Goal: Information Seeking & Learning: Learn about a topic

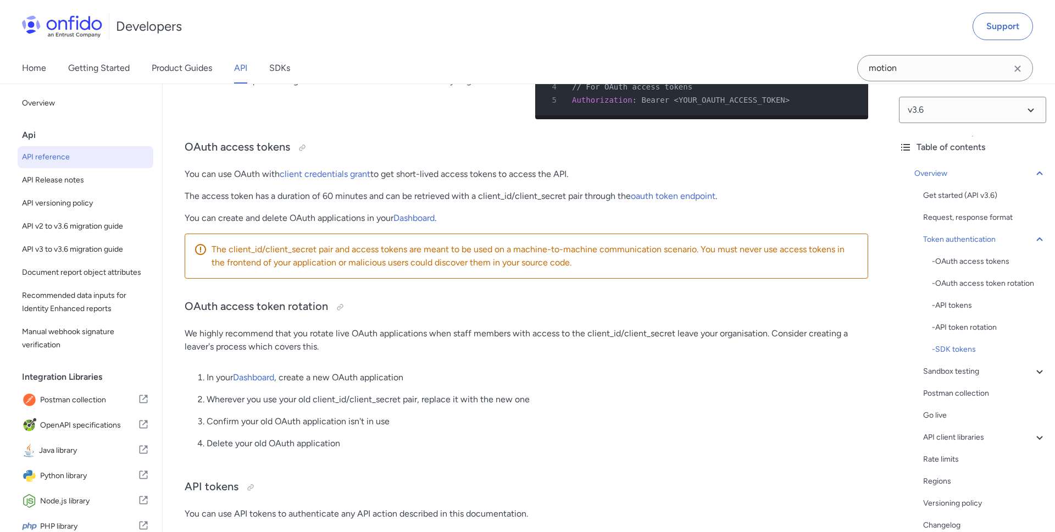
scroll to position [365, 0]
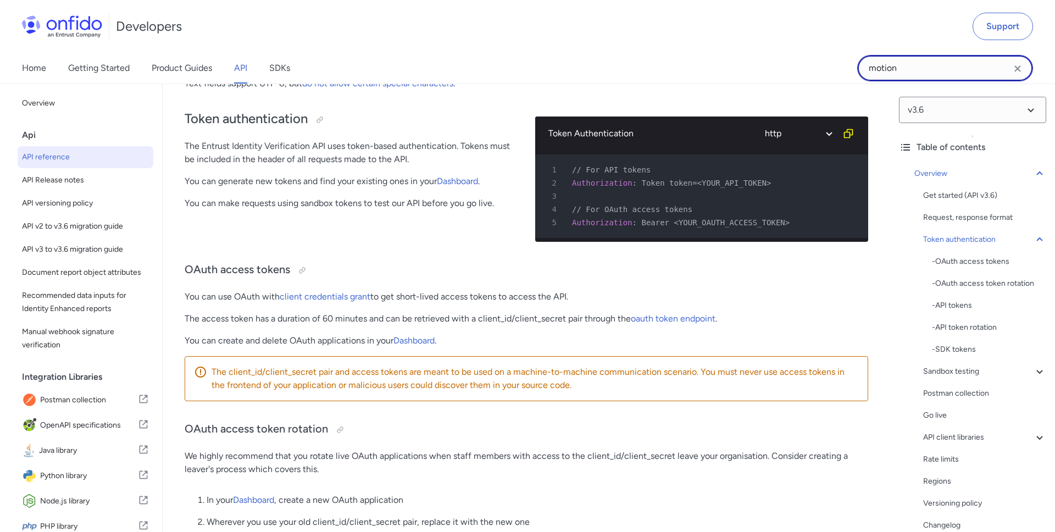
click at [880, 68] on input "motion" at bounding box center [945, 68] width 176 height 26
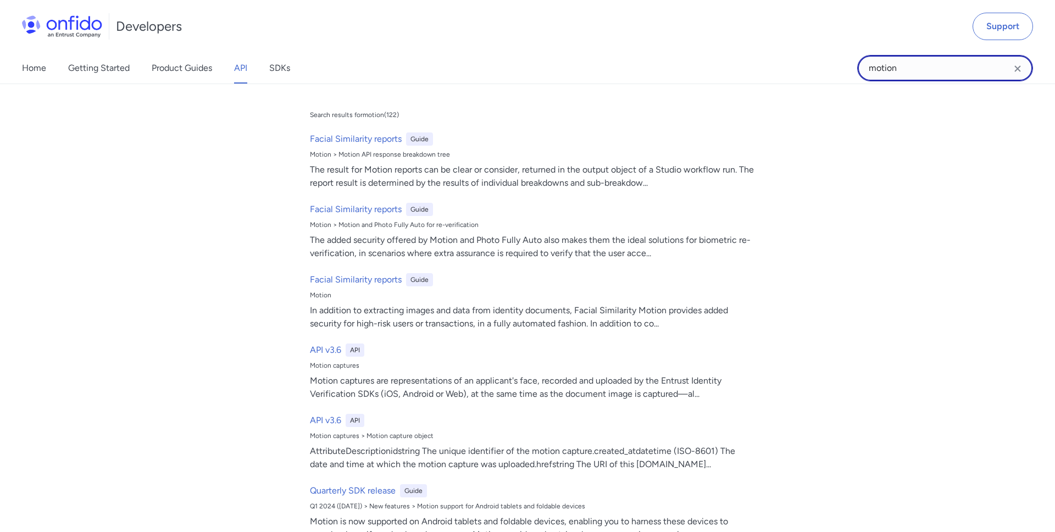
click at [880, 68] on input "motion" at bounding box center [945, 68] width 176 height 26
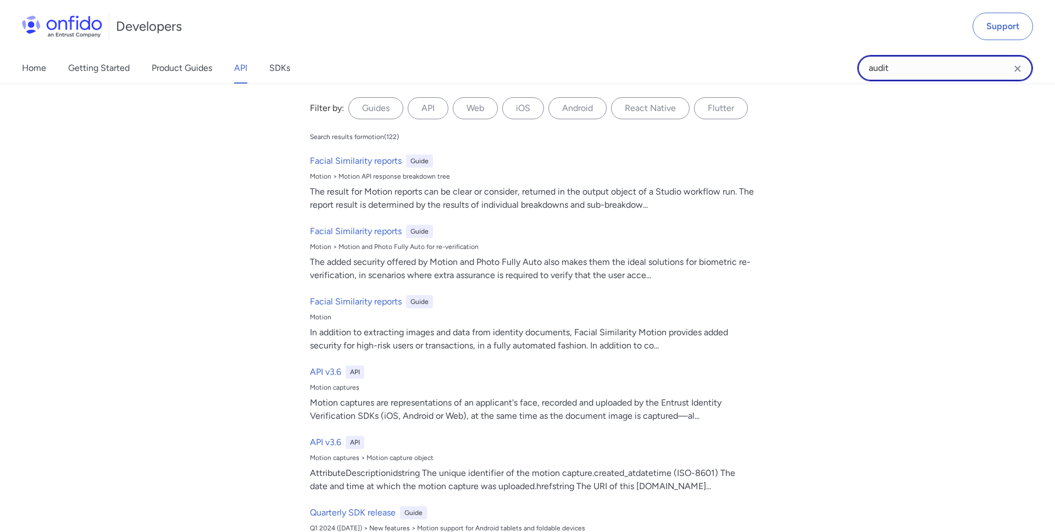
type input "audit"
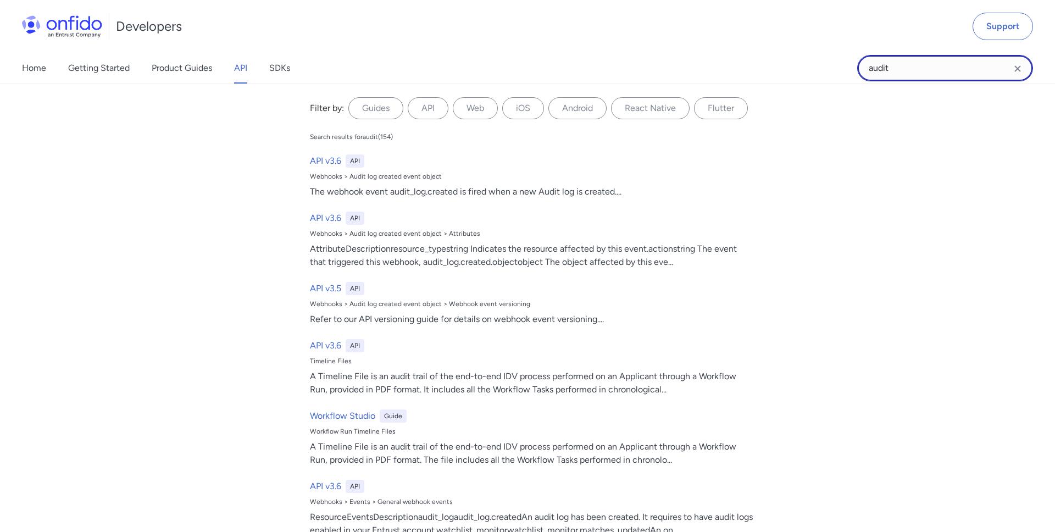
click at [925, 66] on input "audit" at bounding box center [945, 68] width 176 height 26
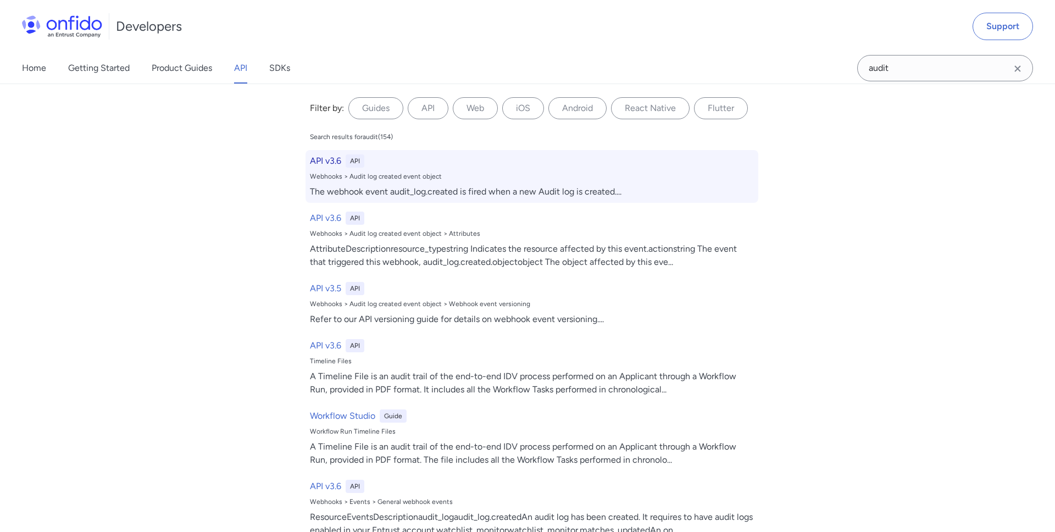
click at [365, 184] on div "API v3.6 API Webhooks > Audit log created event object The webhook event audit_…" at bounding box center [532, 176] width 453 height 53
click at [325, 184] on div "API v3.6 API Webhooks > Audit log created event object The webhook event audit_…" at bounding box center [532, 176] width 453 height 53
click at [329, 162] on h6 "API v3.6" at bounding box center [325, 160] width 31 height 13
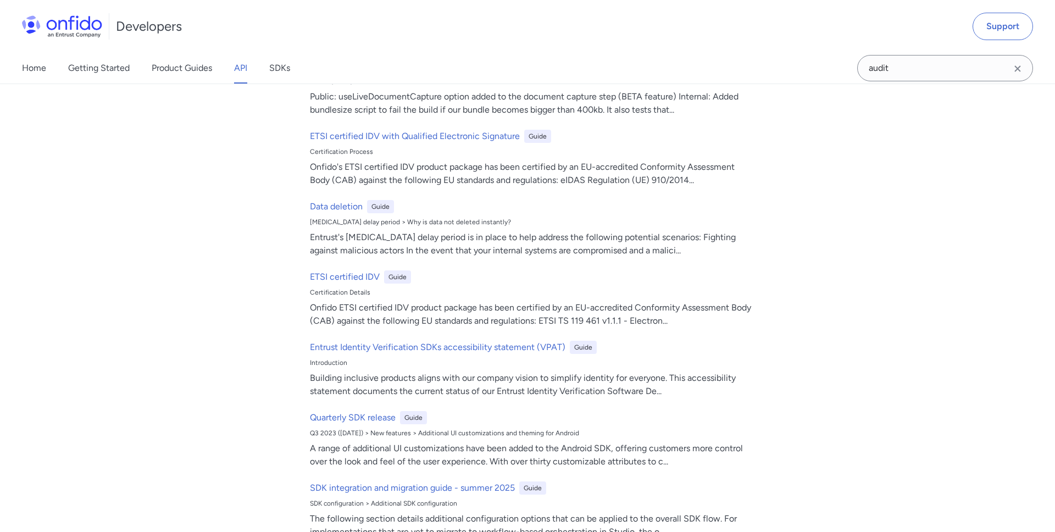
scroll to position [0, 0]
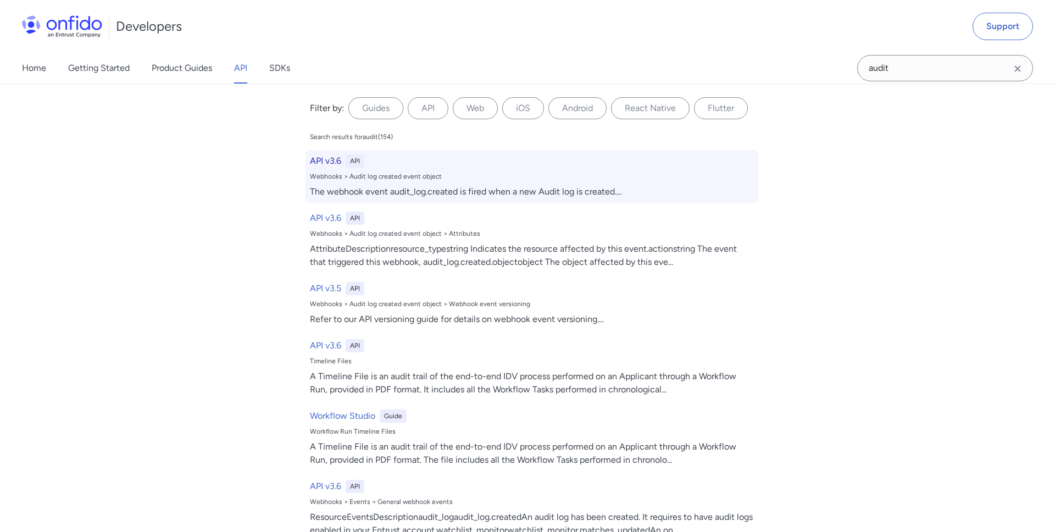
click at [335, 161] on h6 "API v3.6" at bounding box center [325, 160] width 31 height 13
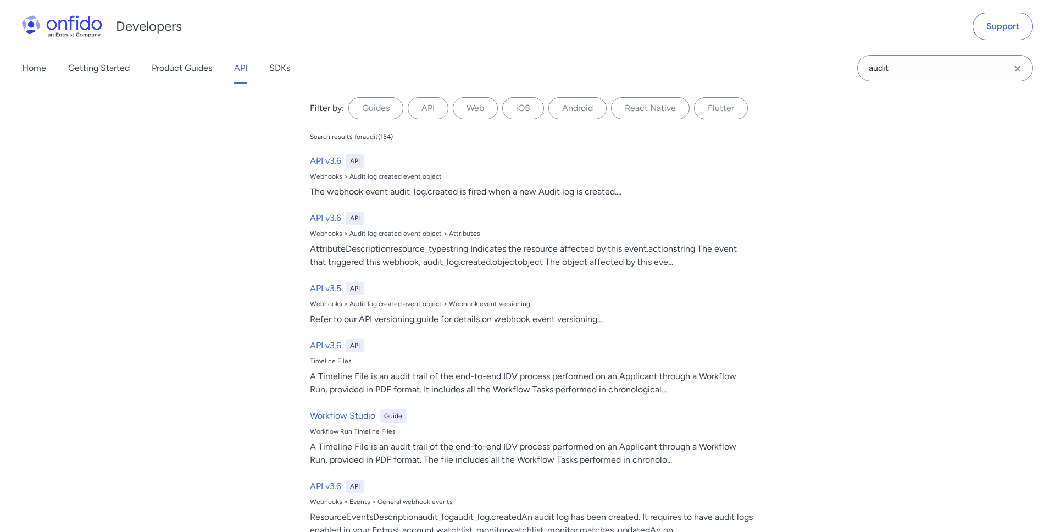
scroll to position [365, 0]
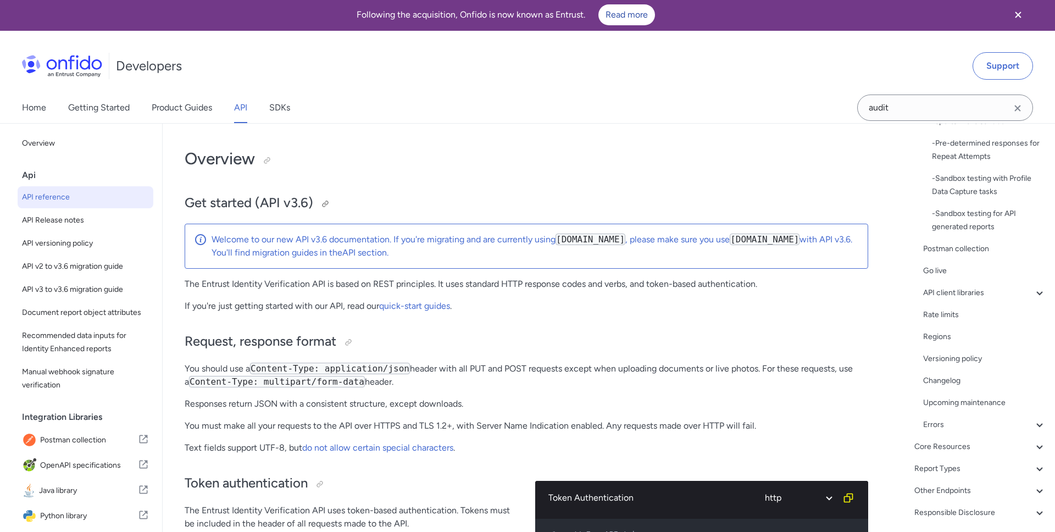
scroll to position [75, 0]
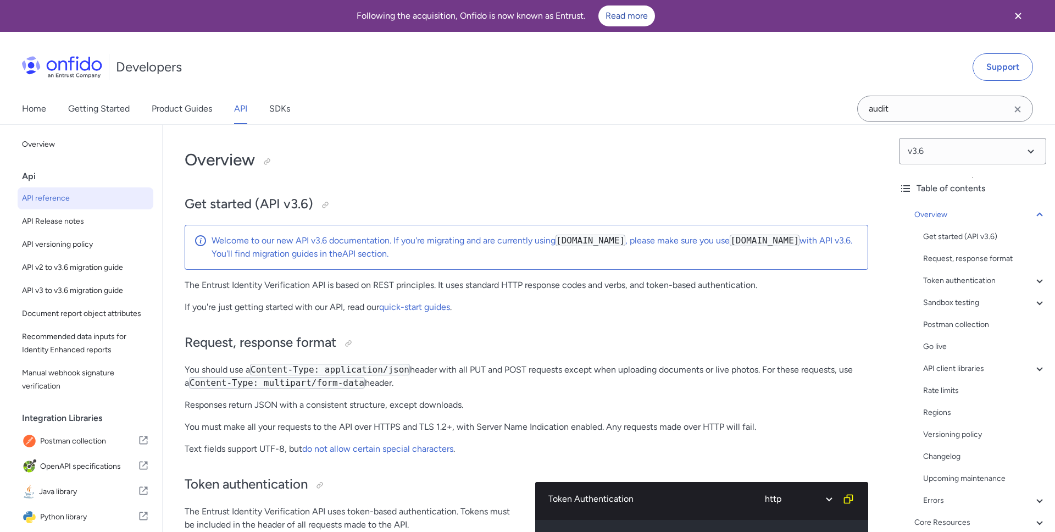
scroll to position [86, 0]
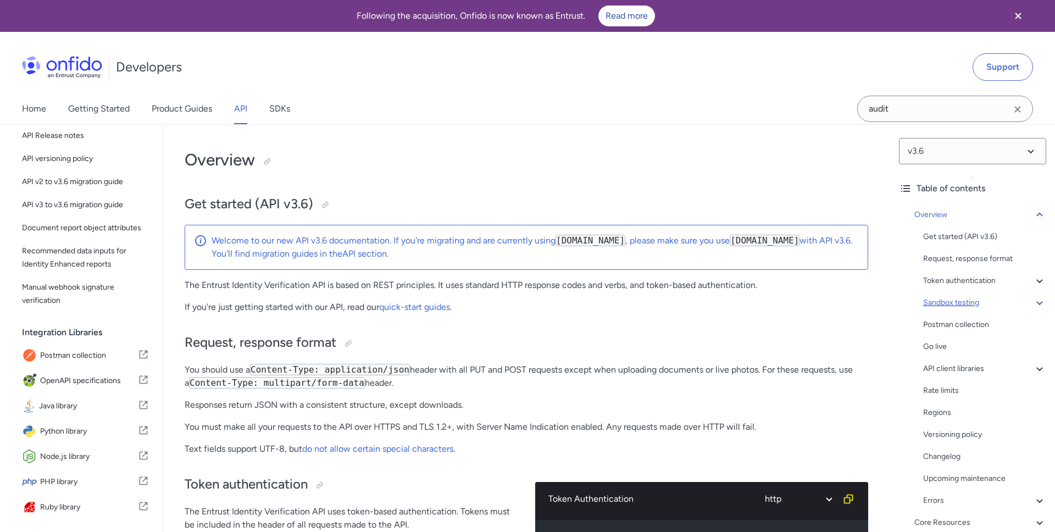
click at [939, 308] on div "Sandbox testing" at bounding box center [984, 302] width 123 height 13
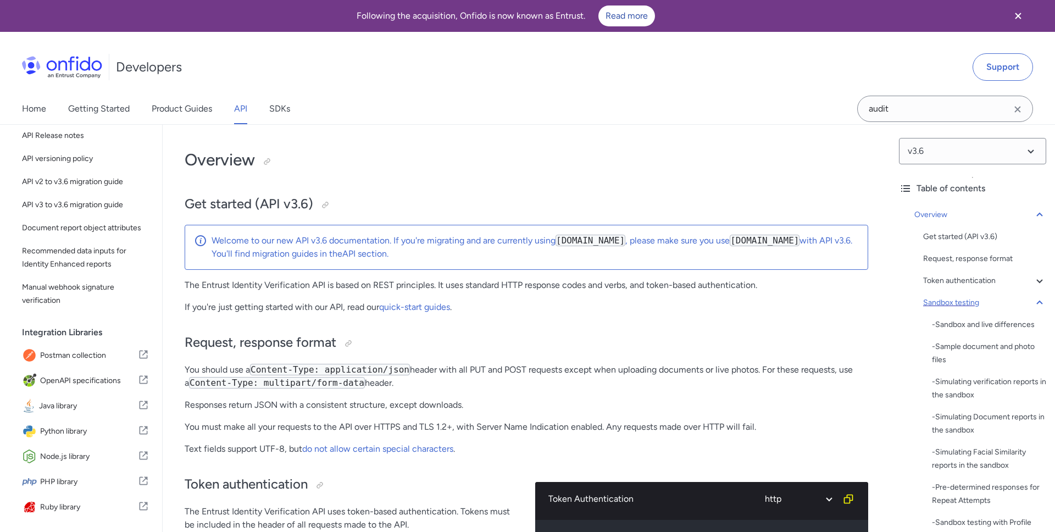
scroll to position [1496, 0]
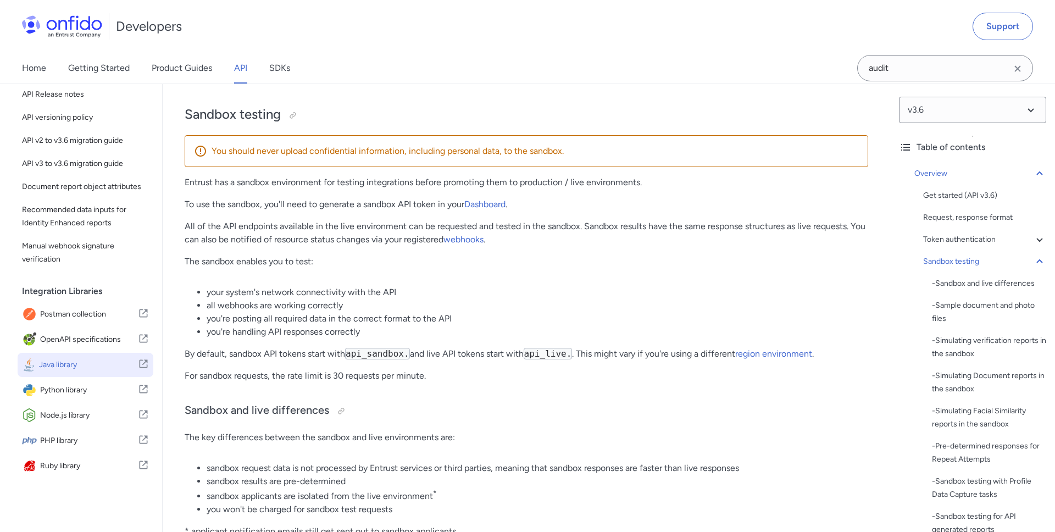
drag, startPoint x: 295, startPoint y: 129, endPoint x: 51, endPoint y: 359, distance: 335.1
click at [295, 120] on div at bounding box center [293, 115] width 9 height 9
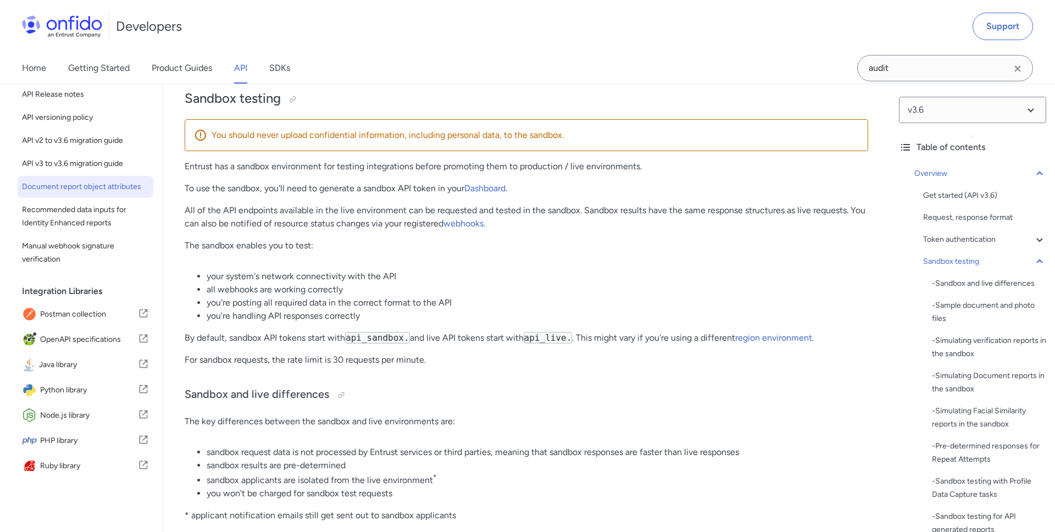
scroll to position [1517, 0]
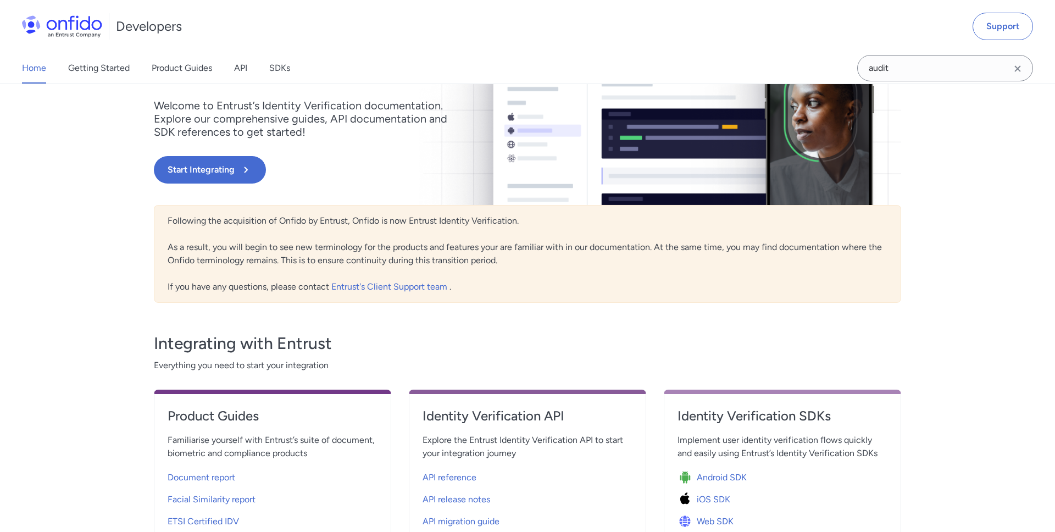
scroll to position [313, 0]
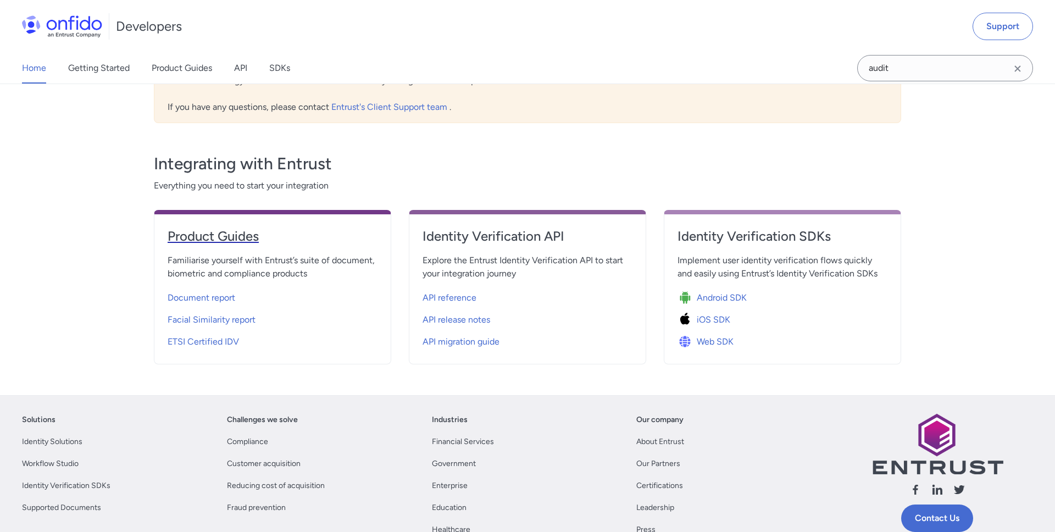
click at [204, 236] on h4 "Product Guides" at bounding box center [273, 237] width 210 height 18
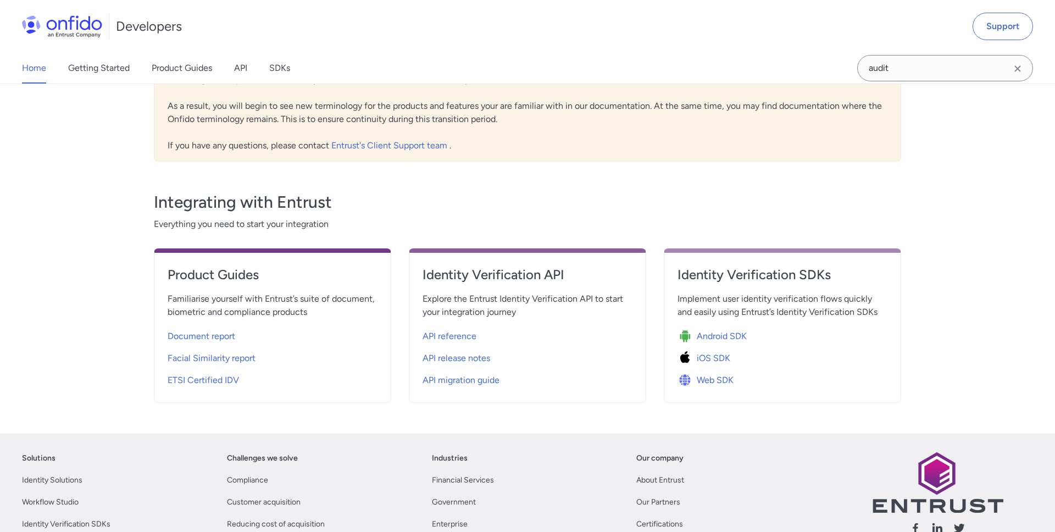
scroll to position [297, 0]
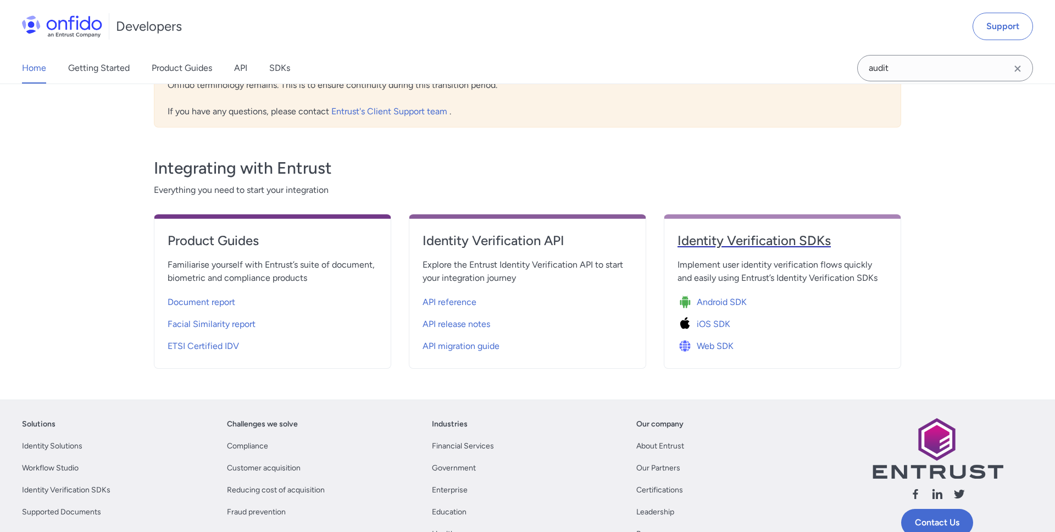
click at [715, 252] on link "Identity Verification SDKs" at bounding box center [783, 245] width 210 height 26
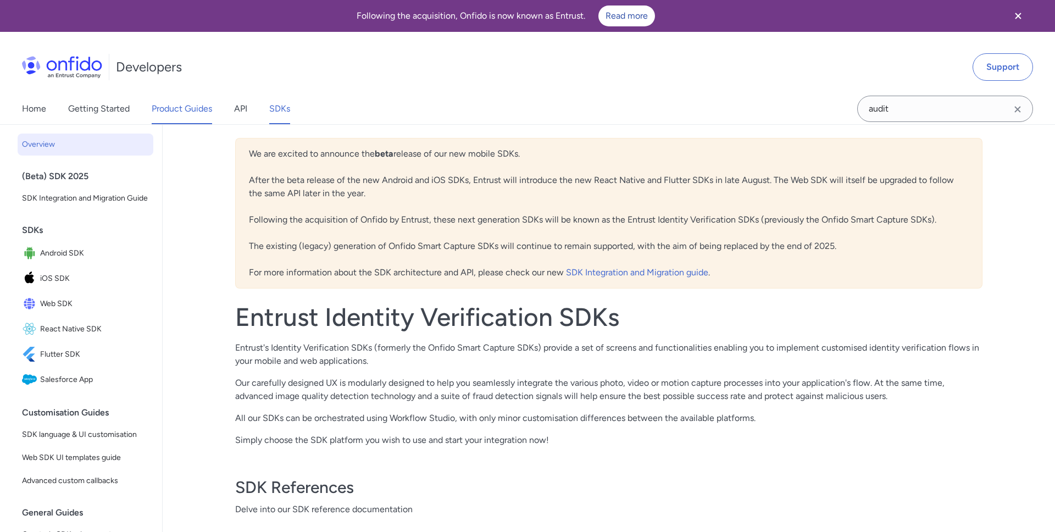
click at [198, 109] on link "Product Guides" at bounding box center [182, 108] width 60 height 31
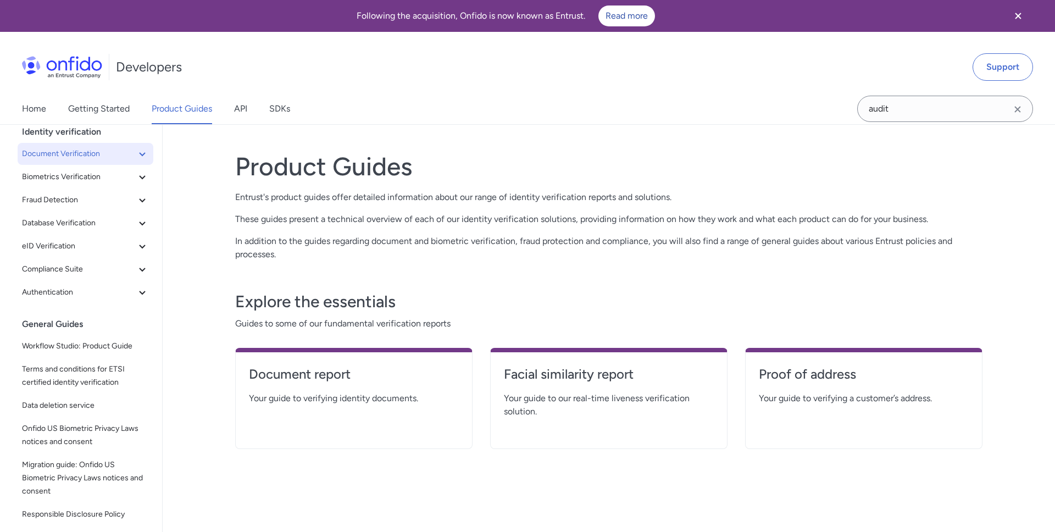
scroll to position [51, 0]
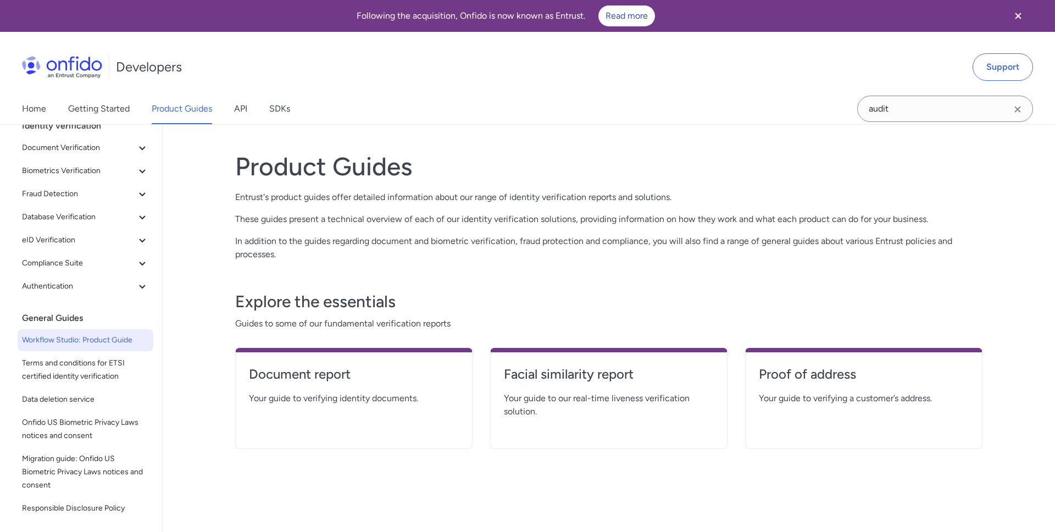
click at [119, 340] on span "Workflow Studio: Product Guide" at bounding box center [85, 340] width 127 height 13
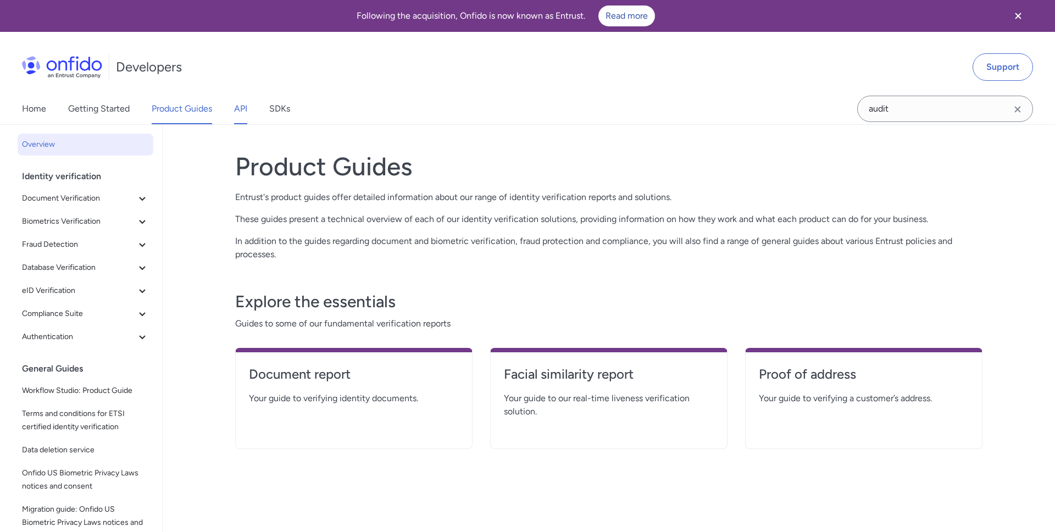
click at [239, 108] on link "API" at bounding box center [240, 108] width 13 height 31
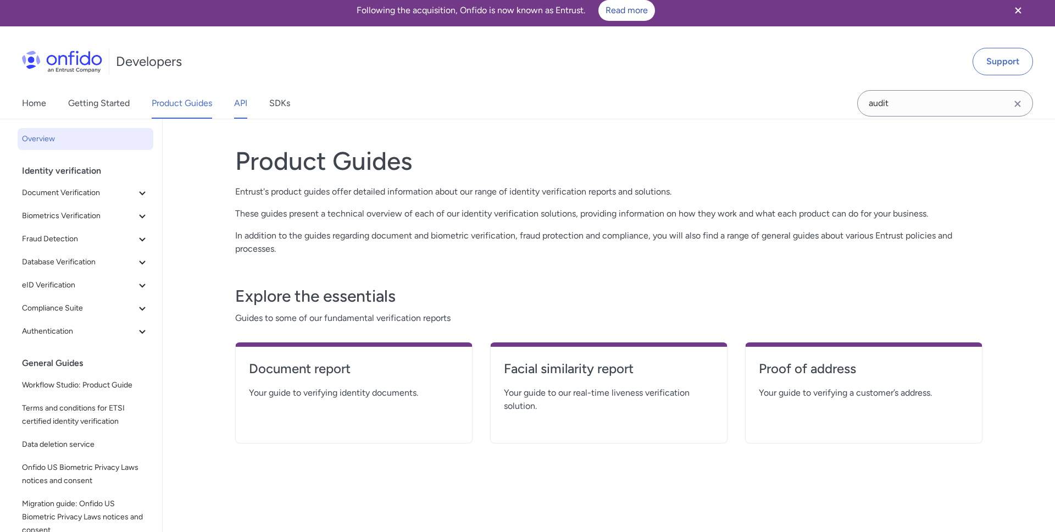
click at [245, 107] on link "API" at bounding box center [240, 103] width 13 height 31
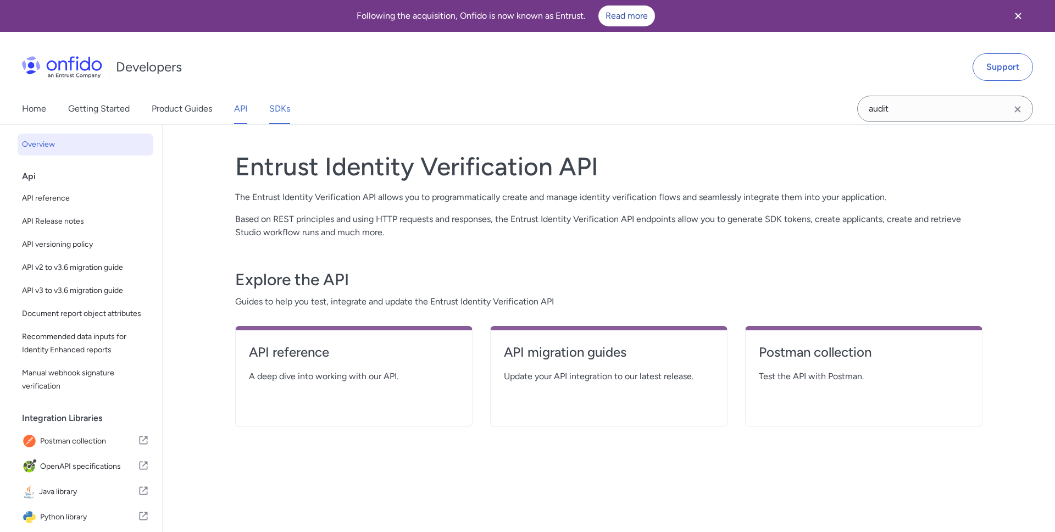
click at [285, 110] on link "SDKs" at bounding box center [279, 108] width 21 height 31
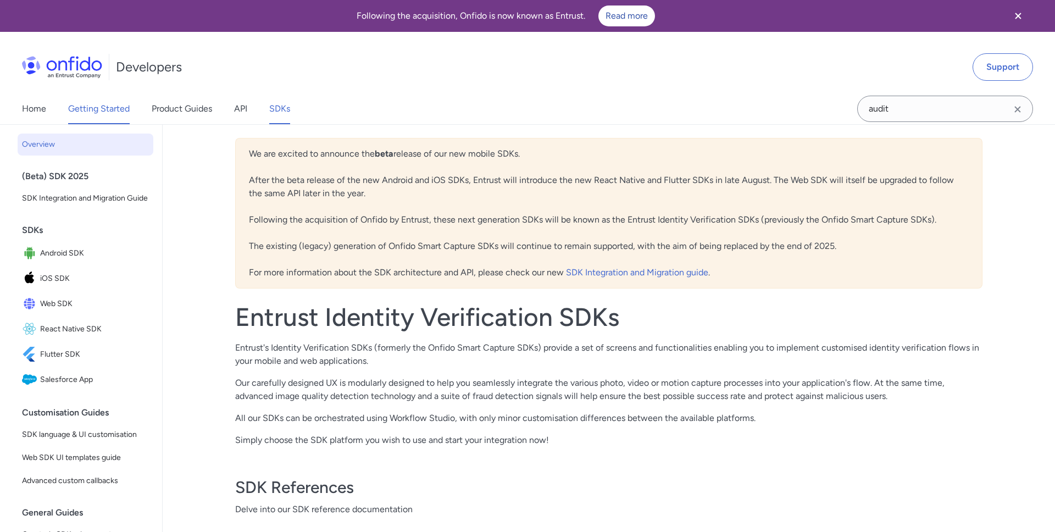
click at [95, 107] on link "Getting Started" at bounding box center [99, 108] width 62 height 31
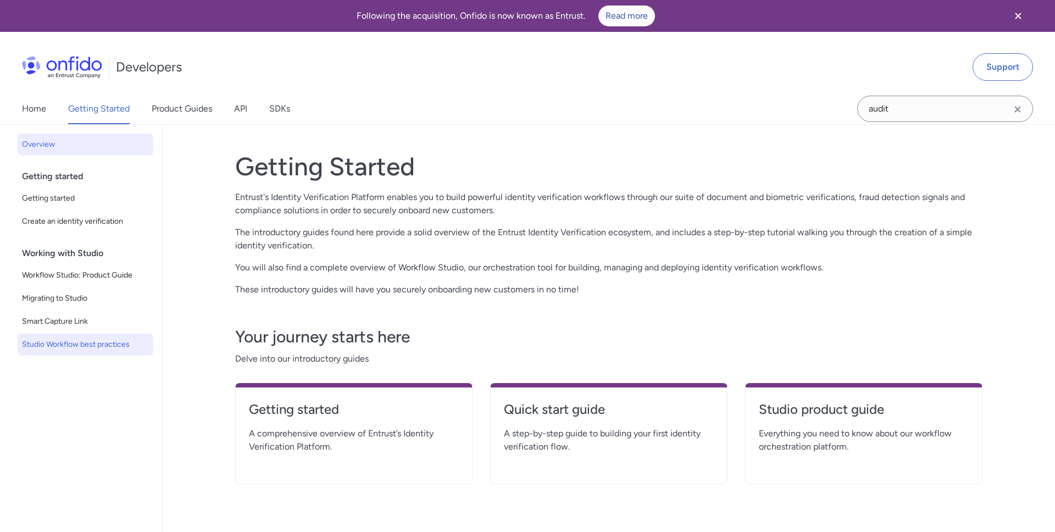
click at [82, 341] on span "Studio Workflow best practices" at bounding box center [85, 344] width 127 height 13
